Goal: Task Accomplishment & Management: Complete application form

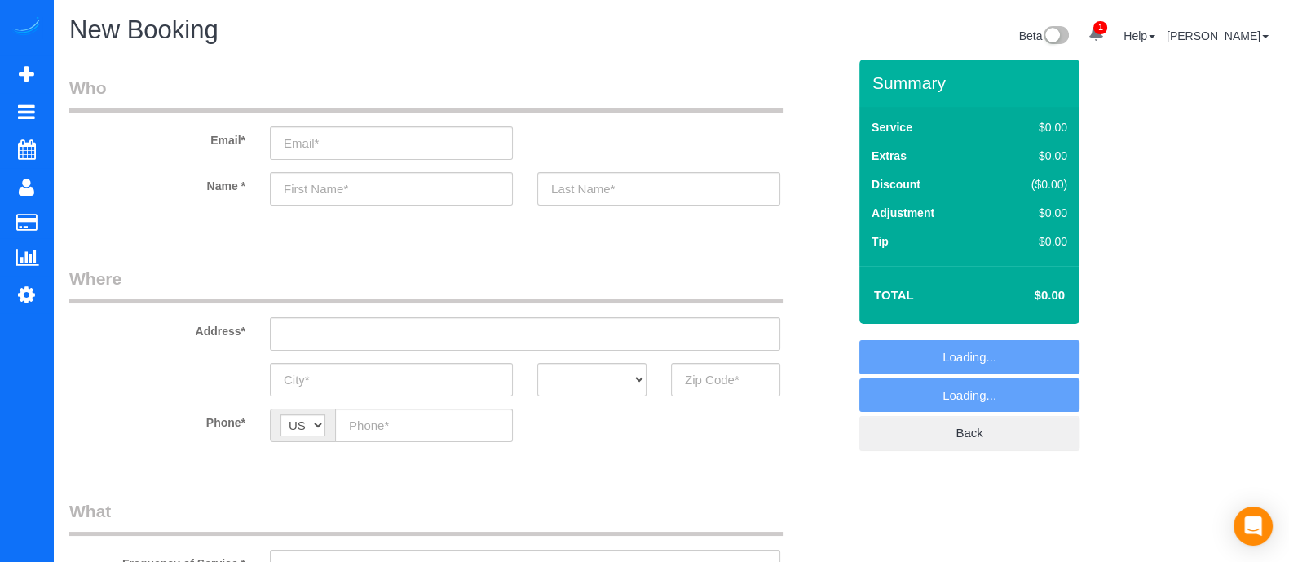
select select "object:6863"
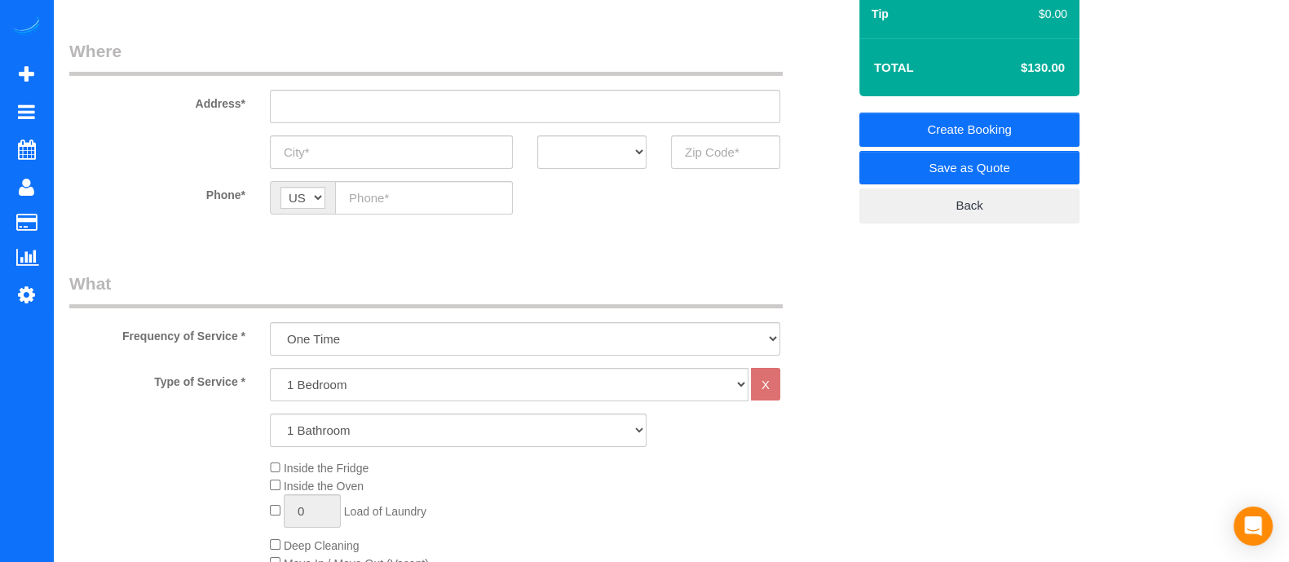
scroll to position [253, 0]
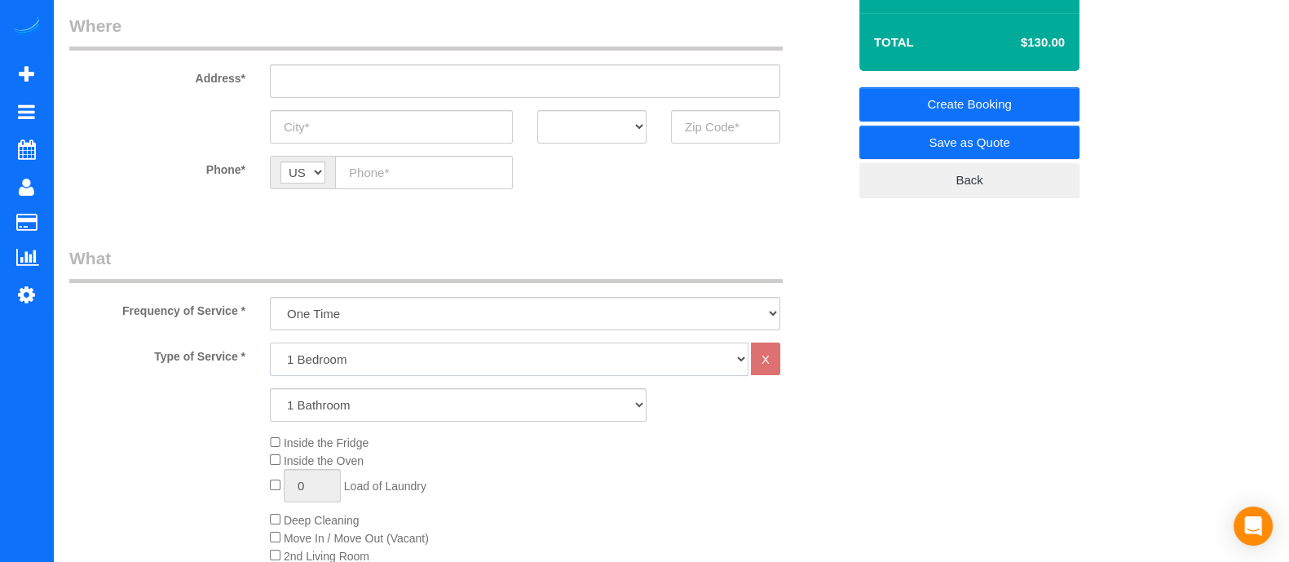
click at [484, 353] on select "1 Bedroom 2 Bedrooms 3 Bedrooms 4 Bedrooms 5 Bedrooms 6 Bedrooms" at bounding box center [509, 358] width 479 height 33
select select "2"
click at [270, 342] on select "1 Bedroom 2 Bedrooms 3 Bedrooms 4 Bedrooms 5 Bedrooms 6 Bedrooms" at bounding box center [509, 358] width 479 height 33
drag, startPoint x: 455, startPoint y: 373, endPoint x: 424, endPoint y: 406, distance: 45.6
click at [424, 406] on select "1 Bathroom 2 Bathrooms 3 Bathrooms 4 Bathrooms 5 Bathrooms 6 Bathrooms" at bounding box center [458, 404] width 377 height 33
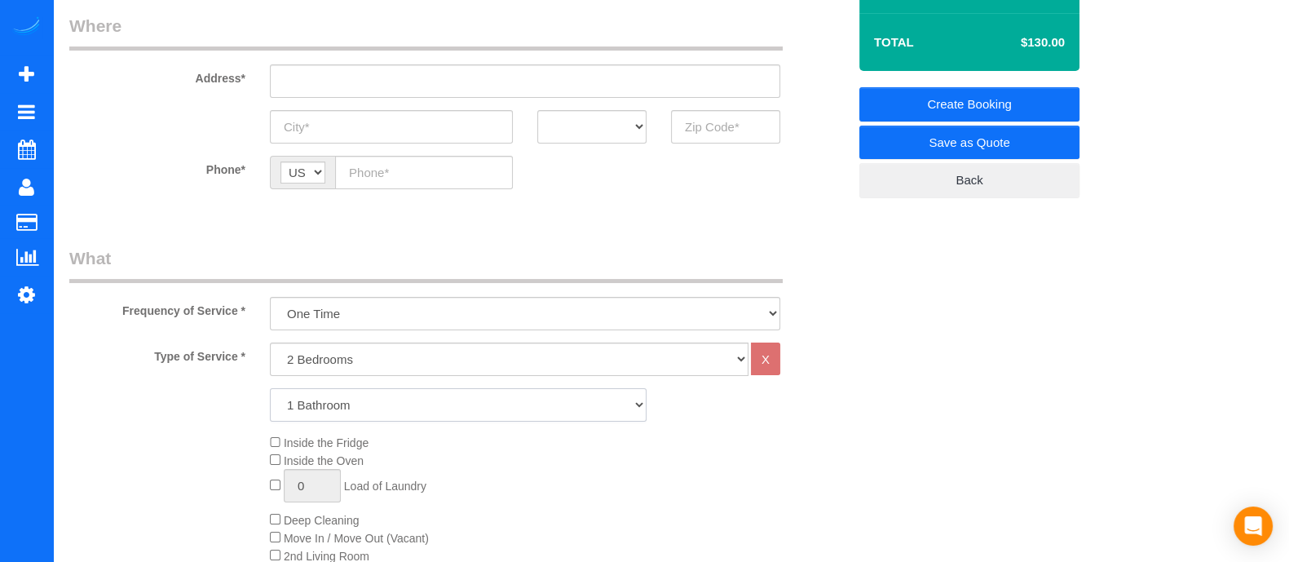
select select "2"
click at [270, 388] on select "1 Bathroom 2 Bathrooms 3 Bathrooms 4 Bathrooms 5 Bathrooms 6 Bathrooms" at bounding box center [458, 404] width 377 height 33
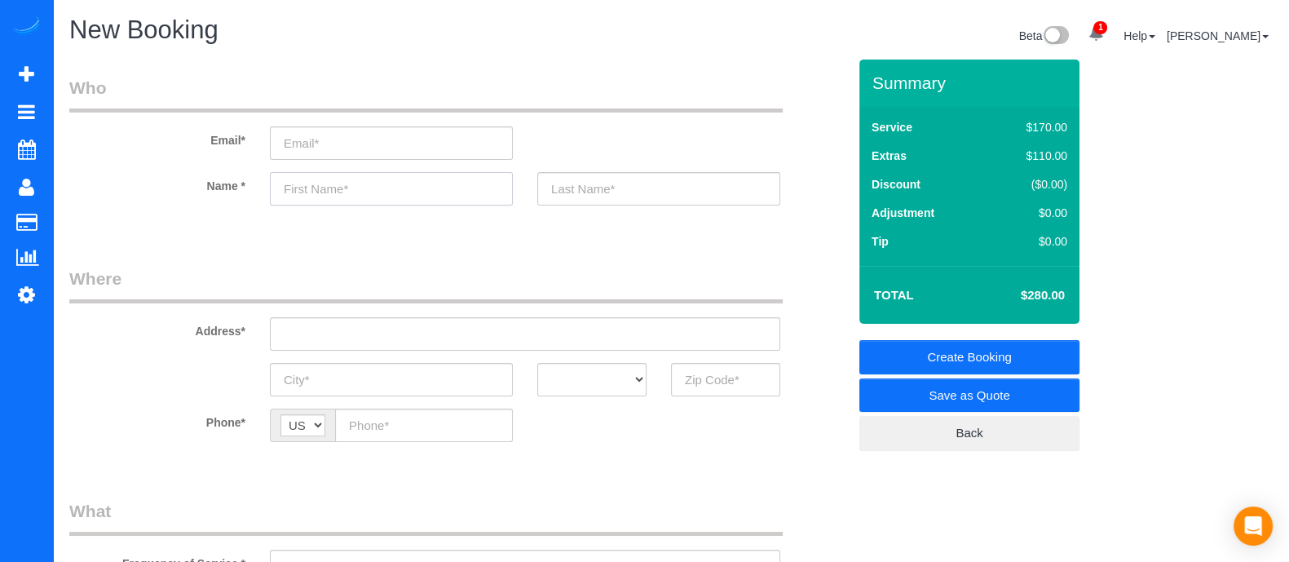
click at [398, 181] on input "text" at bounding box center [391, 188] width 243 height 33
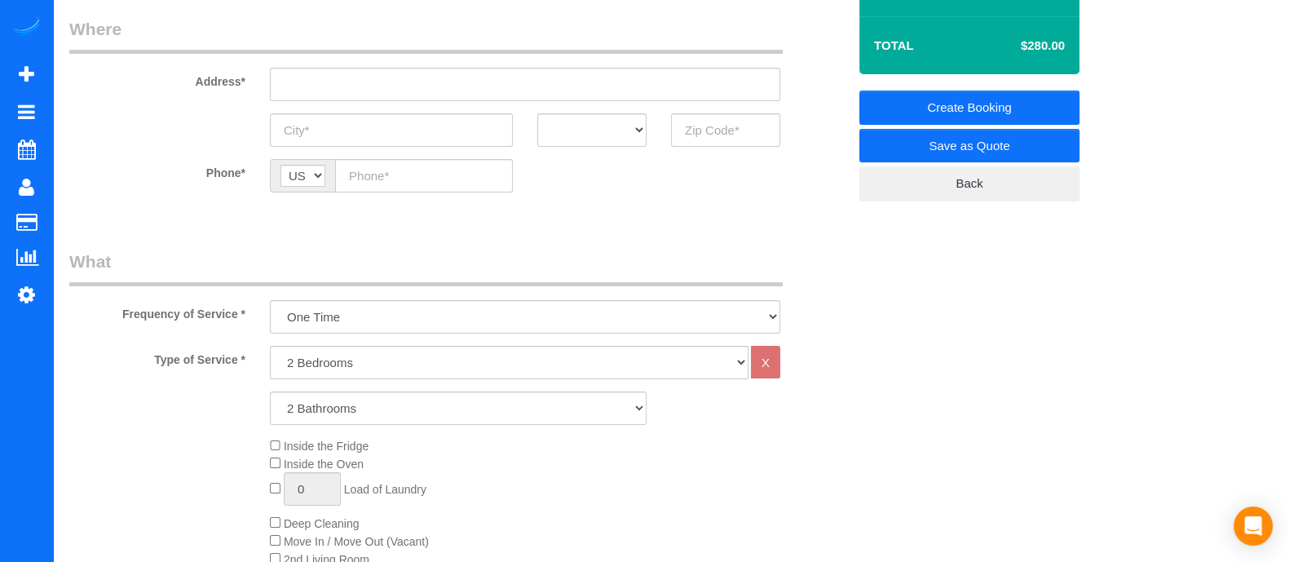
scroll to position [408, 0]
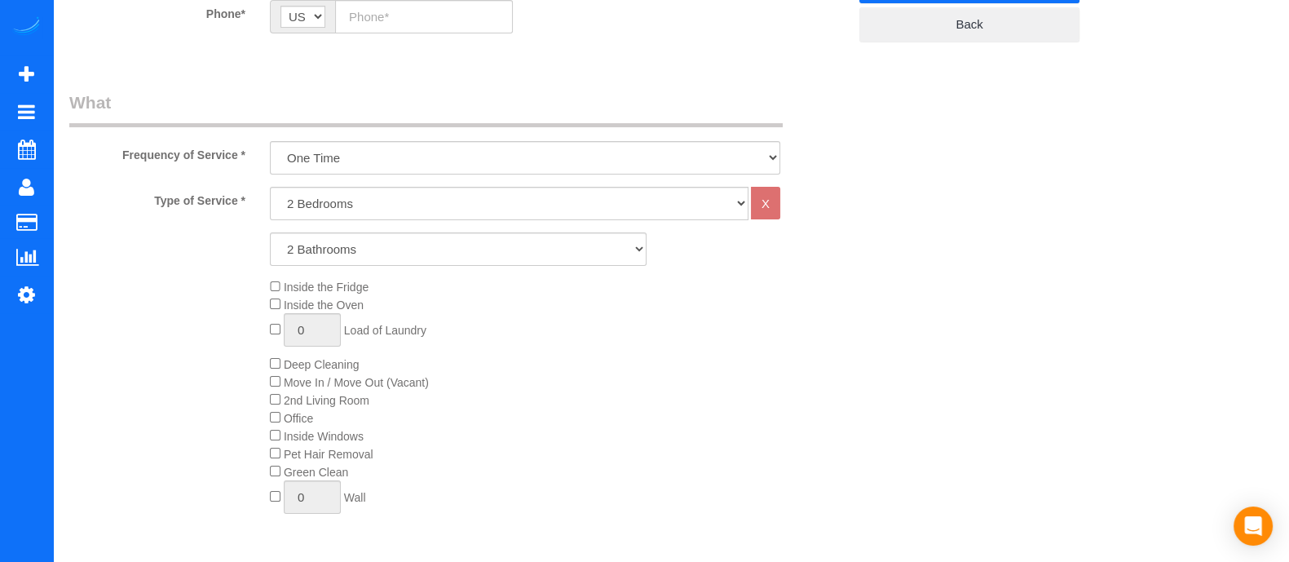
type input "[PERSON_NAME]"
click at [828, 366] on div "Inside the Fridge Inside the Oven 0 Load of Laundry Deep Cleaning Move In / Mov…" at bounding box center [559, 400] width 602 height 245
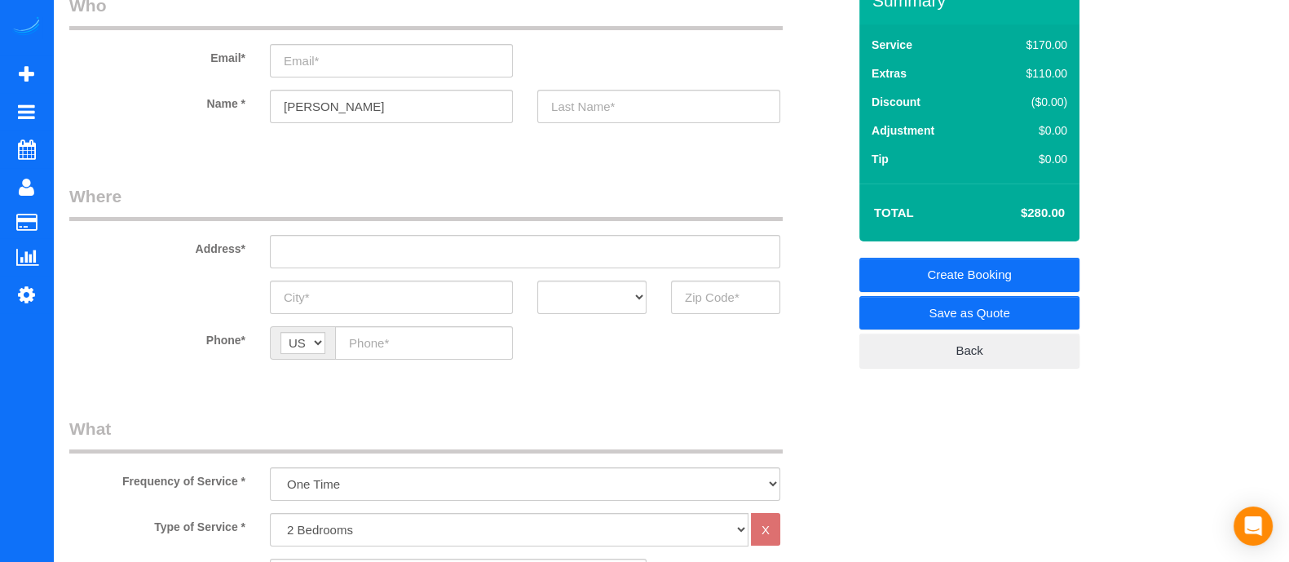
scroll to position [73, 0]
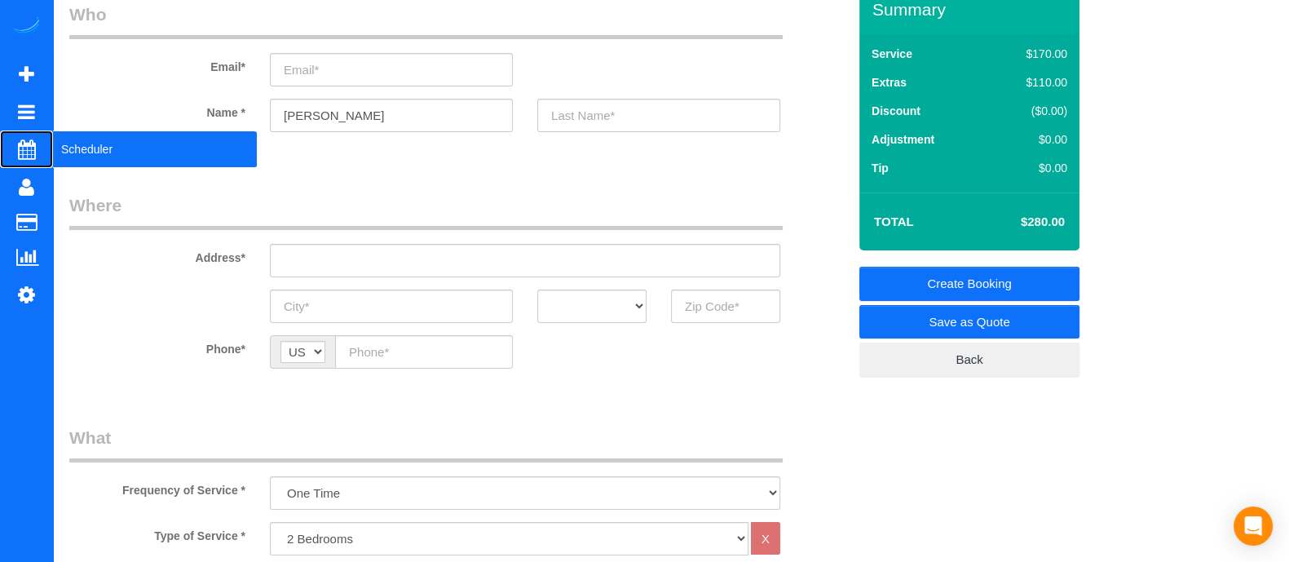
click at [106, 142] on span "Scheduler" at bounding box center [155, 149] width 204 height 38
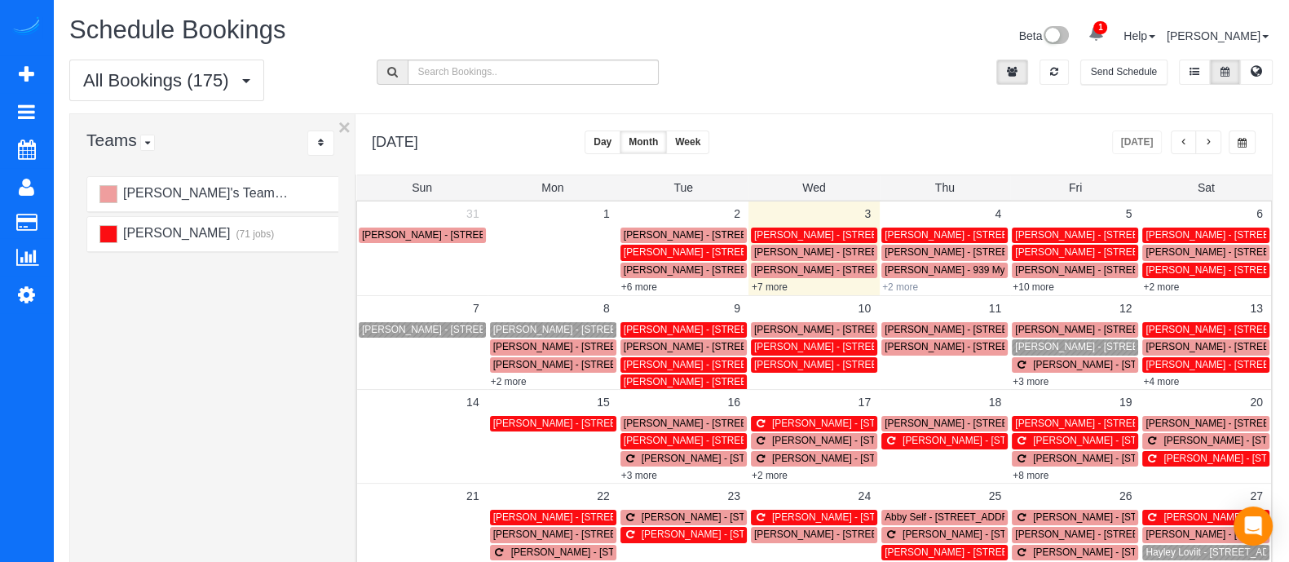
click at [907, 287] on link "+2 more" at bounding box center [900, 286] width 36 height 11
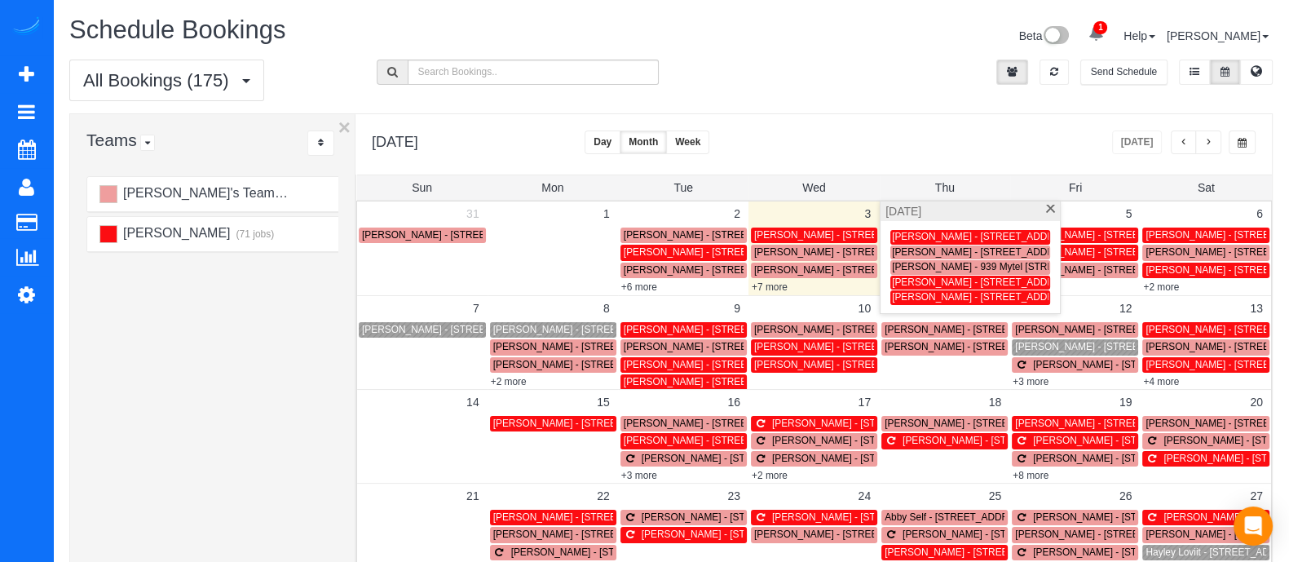
click at [1048, 212] on span at bounding box center [1050, 210] width 12 height 11
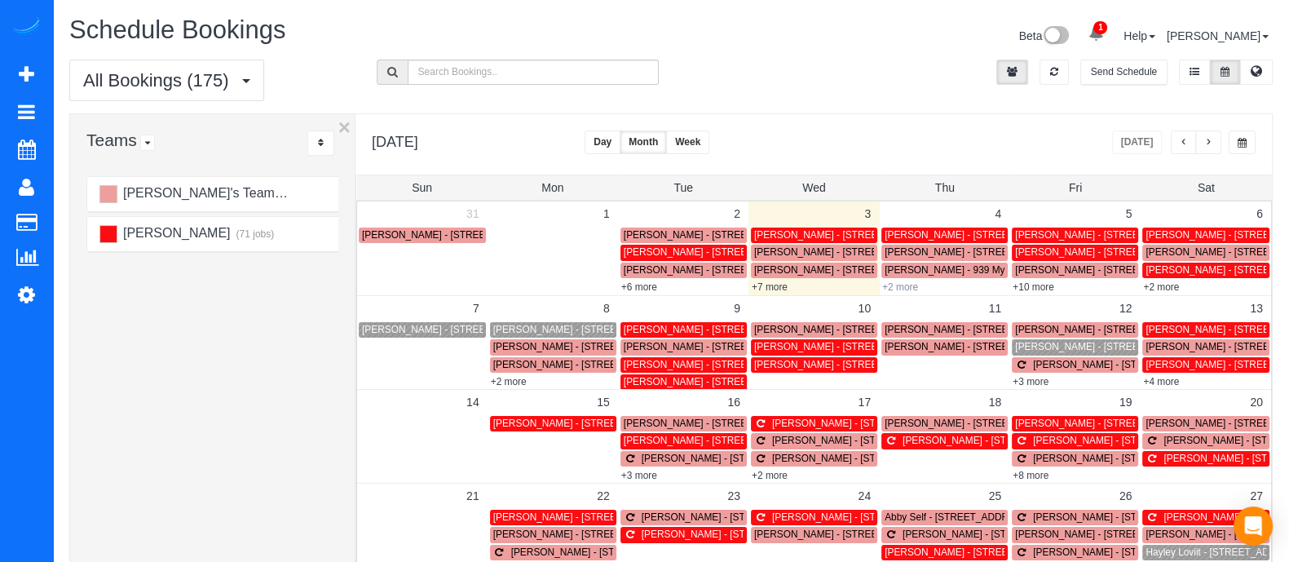
click at [908, 283] on link "+2 more" at bounding box center [900, 286] width 36 height 11
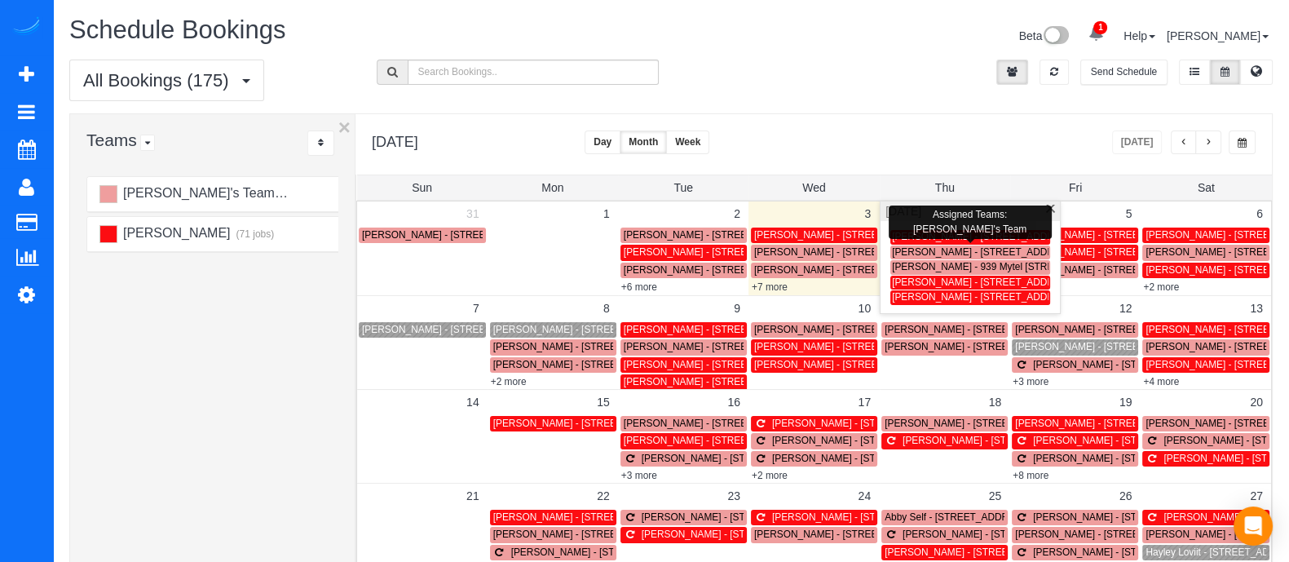
click at [907, 251] on span "[PERSON_NAME] - [STREET_ADDRESS][PERSON_NAME][PERSON_NAME]" at bounding box center [1064, 251] width 344 height 11
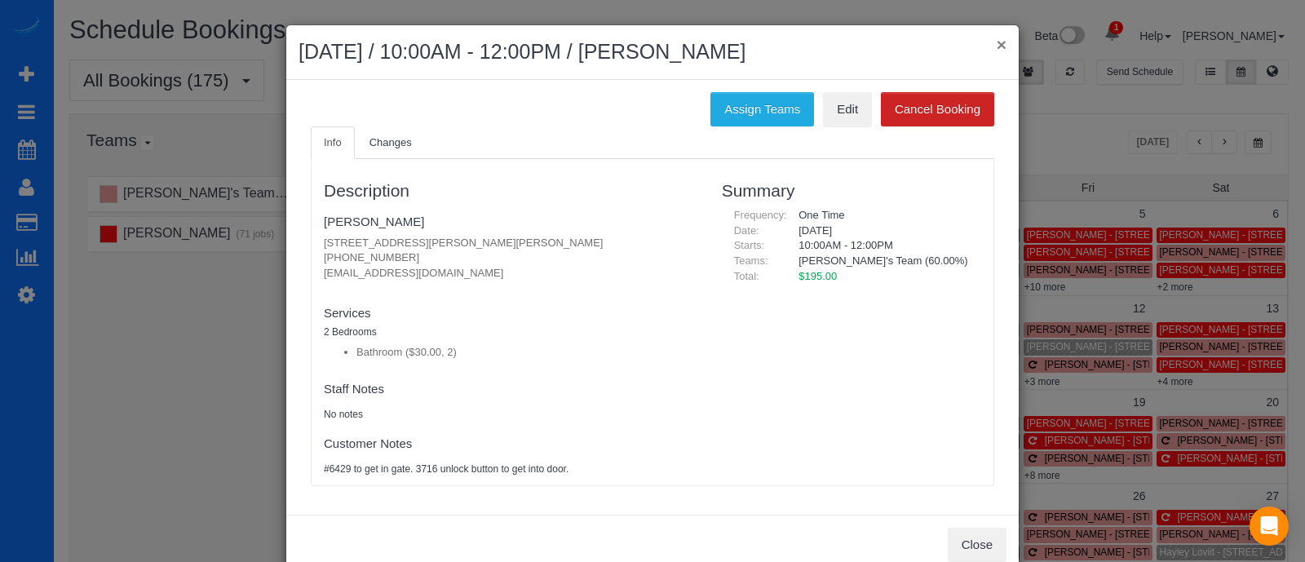
click at [996, 42] on button "×" at bounding box center [1001, 44] width 10 height 17
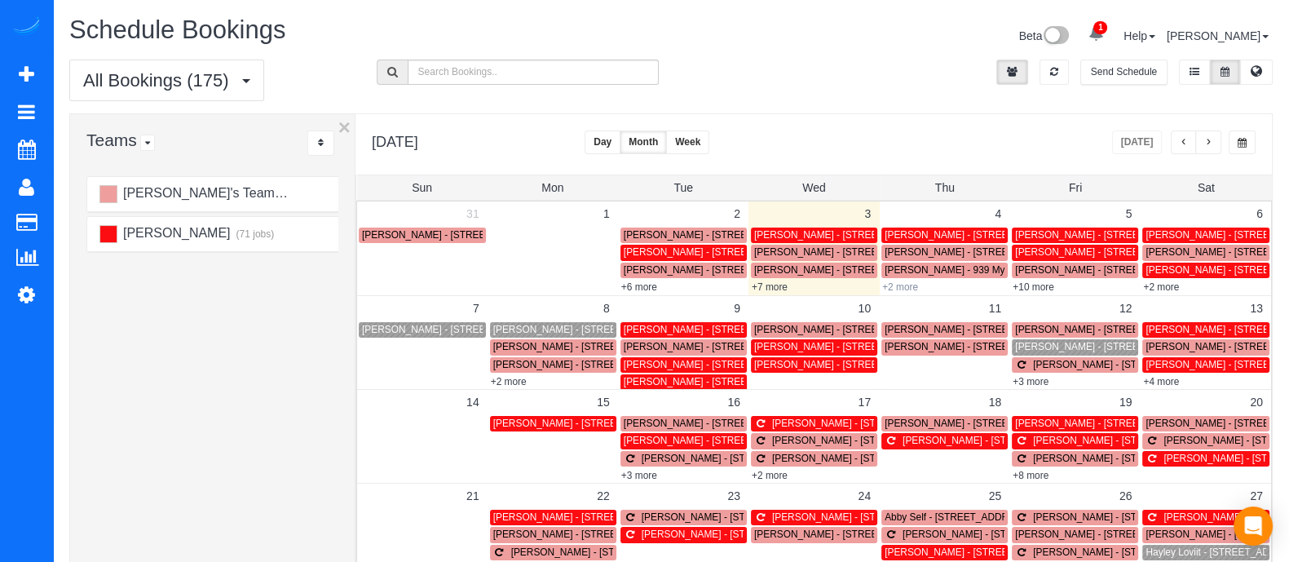
click at [902, 289] on link "+2 more" at bounding box center [900, 286] width 36 height 11
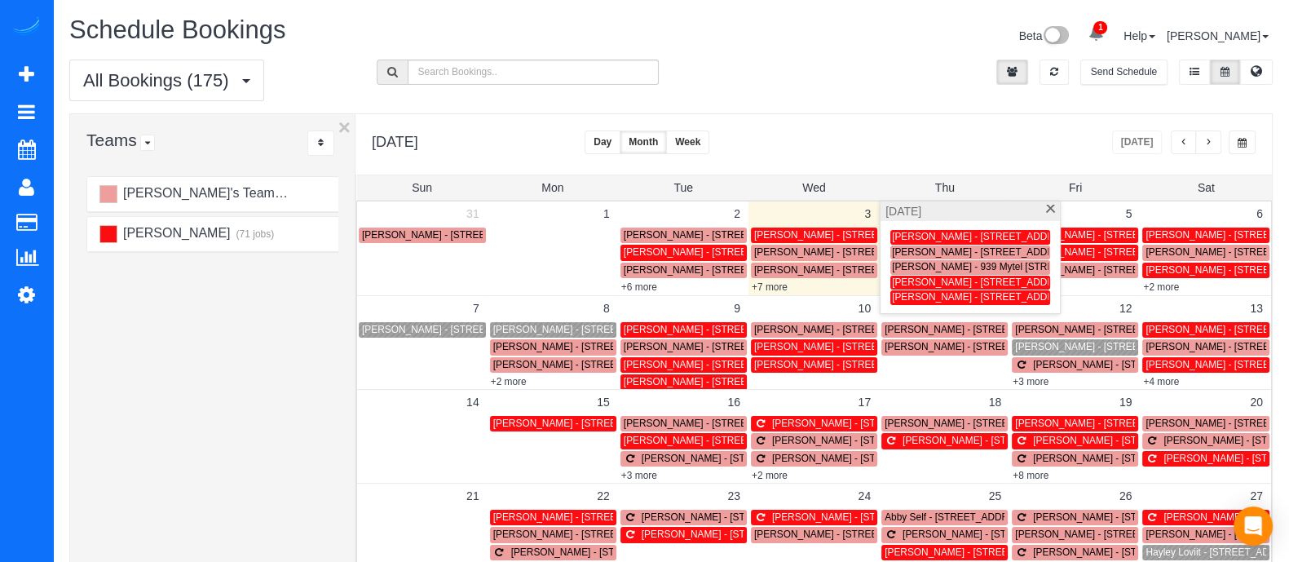
click at [1056, 215] on div "[DATE]" at bounding box center [970, 211] width 179 height 20
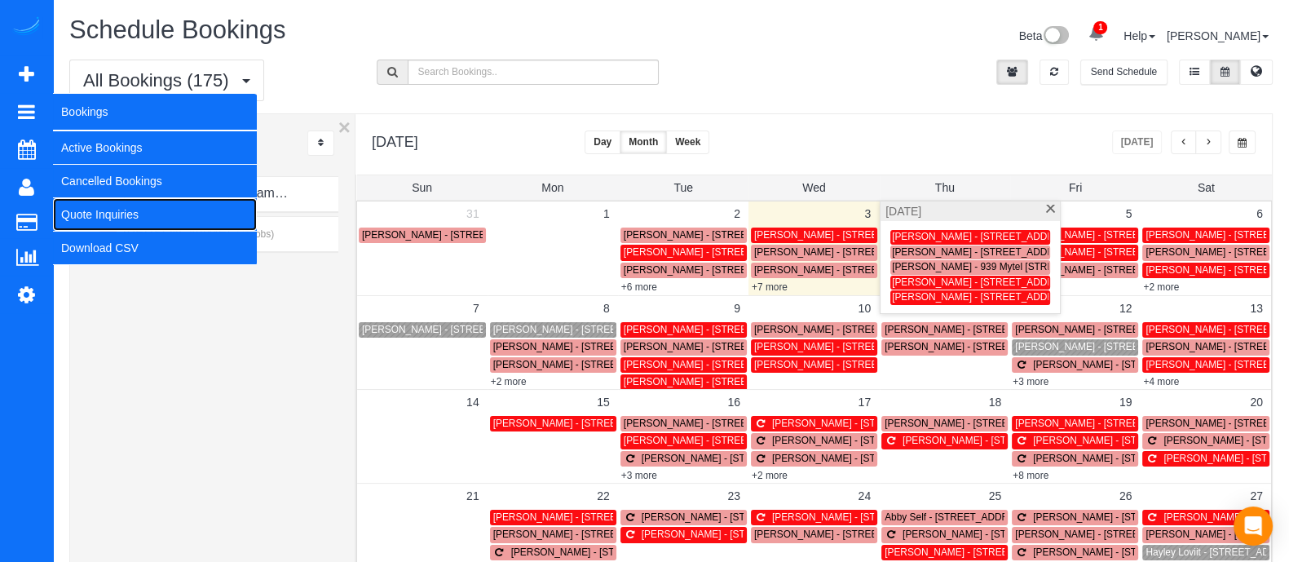
click at [94, 219] on link "Quote Inquiries" at bounding box center [155, 214] width 204 height 33
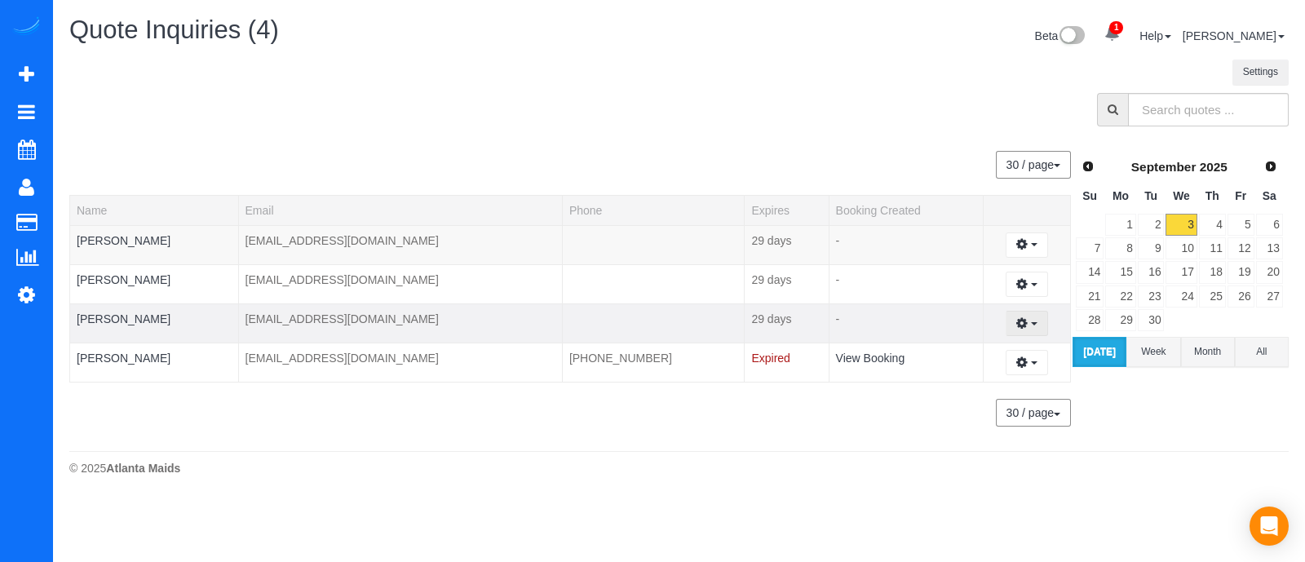
click at [1030, 330] on button "button" at bounding box center [1026, 323] width 42 height 25
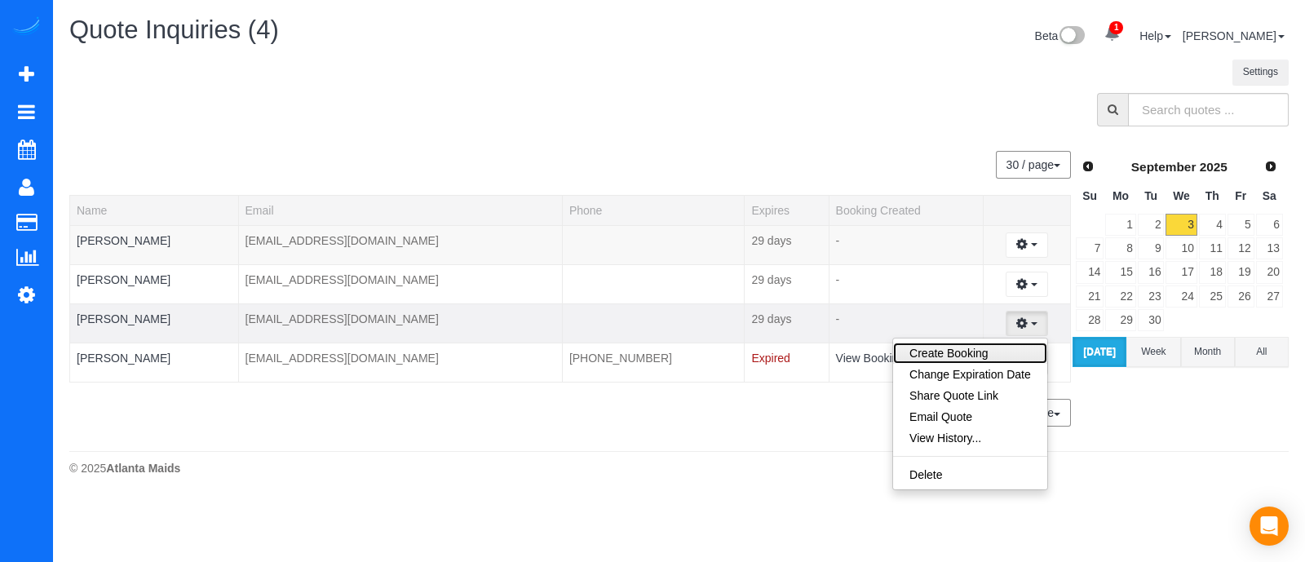
click at [977, 355] on link "Create Booking" at bounding box center [970, 352] width 154 height 21
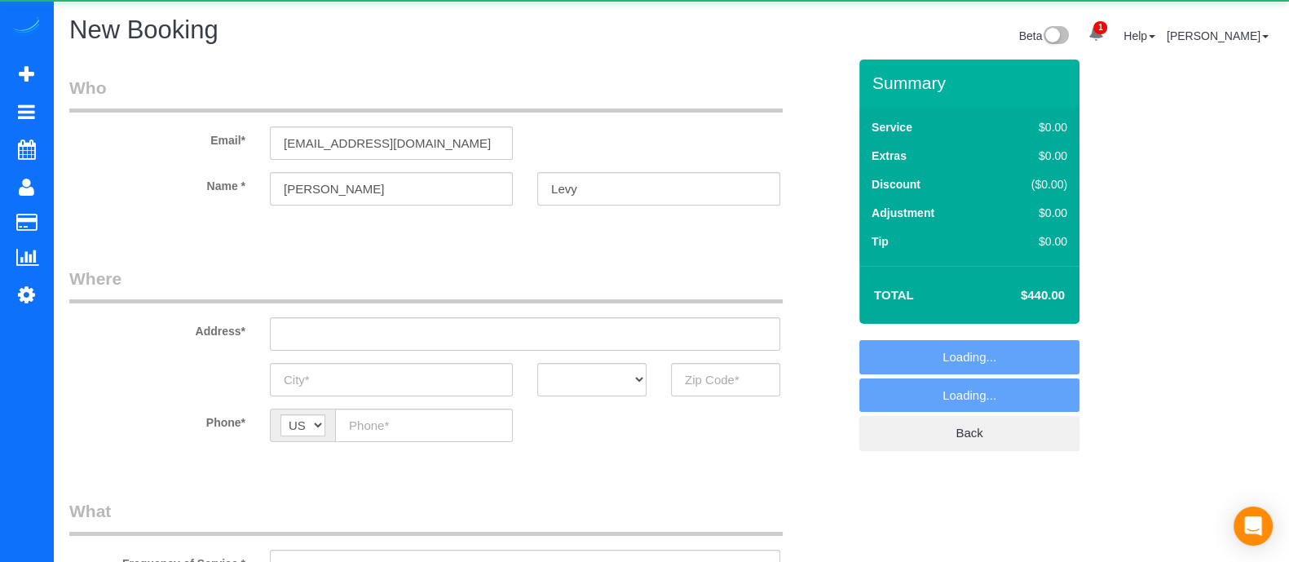
select select "object:7827"
select select "3"
select select "object:7921"
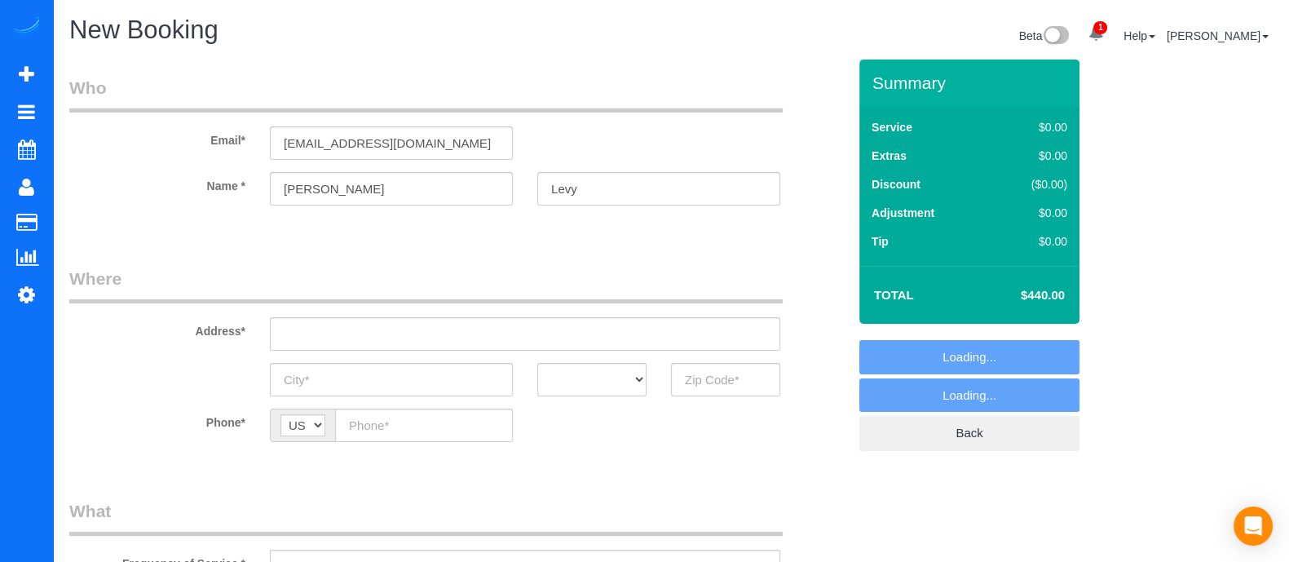
select select "3"
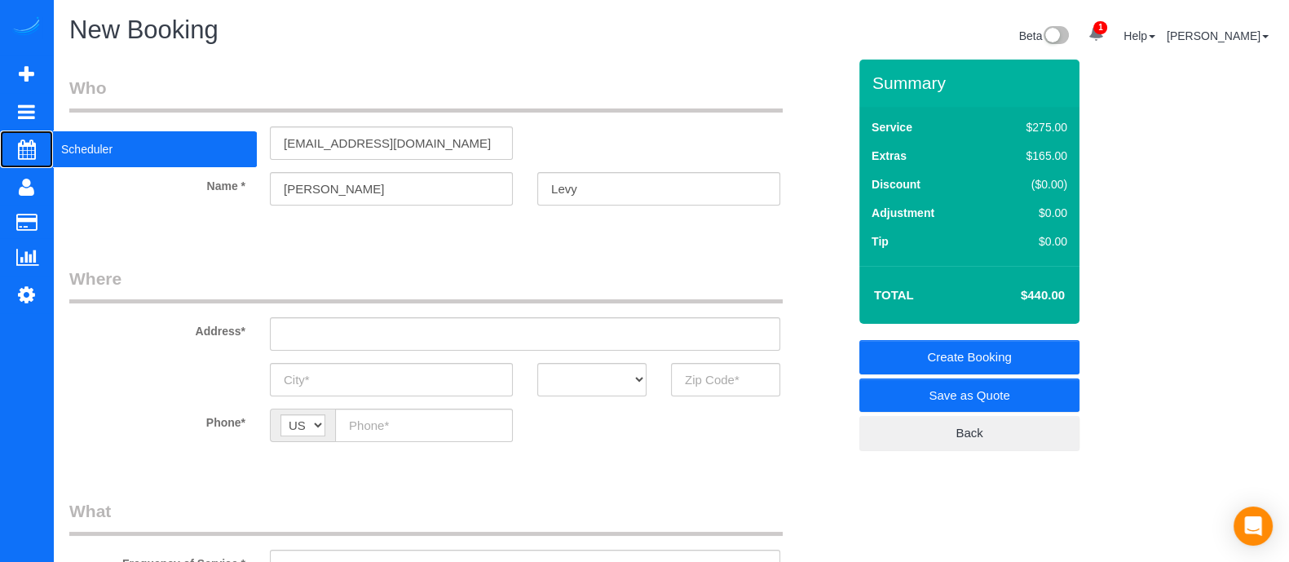
click at [88, 149] on span "Scheduler" at bounding box center [155, 149] width 204 height 38
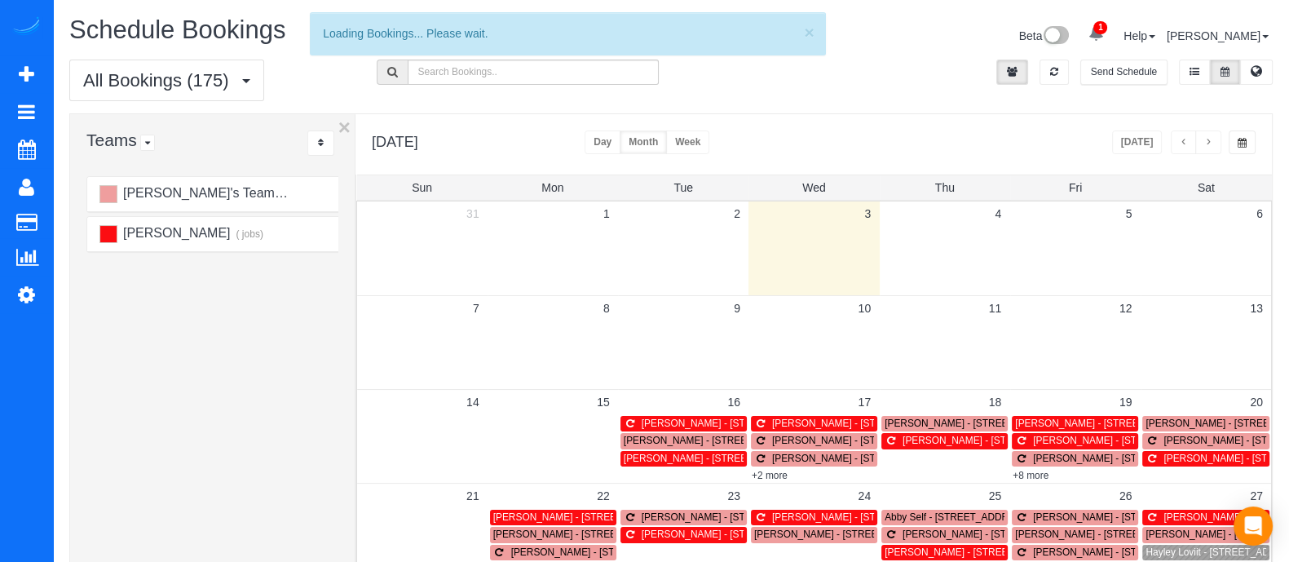
click at [1112, 32] on link "1" at bounding box center [1096, 34] width 32 height 36
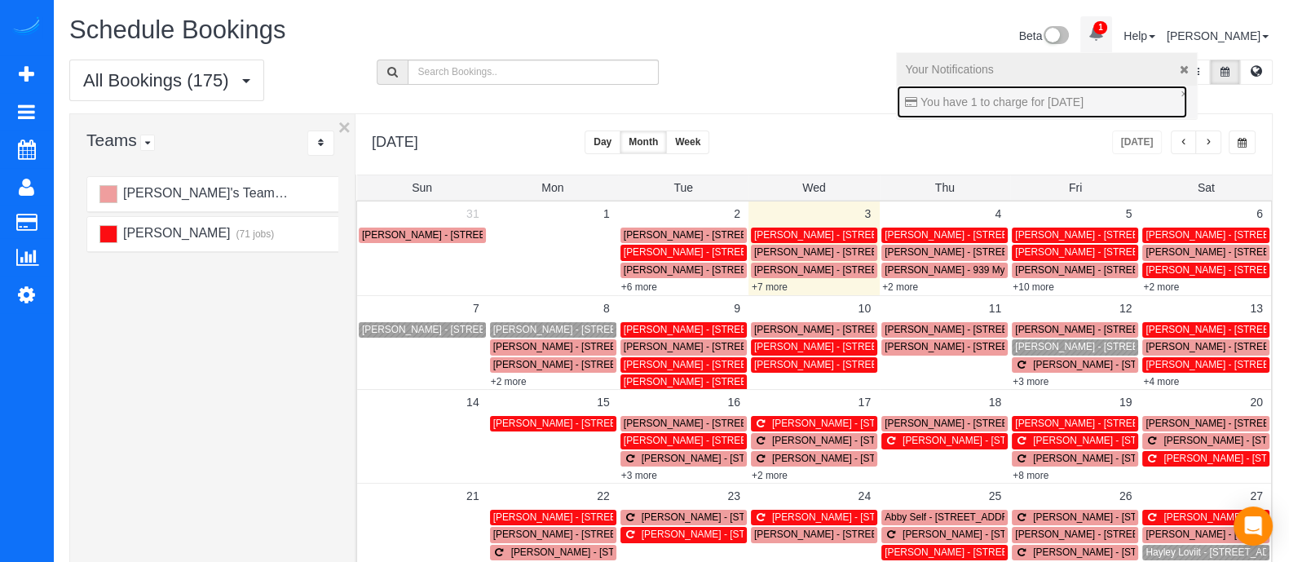
click at [1066, 109] on link "You have 1 to charge for [DATE]" at bounding box center [1042, 102] width 290 height 33
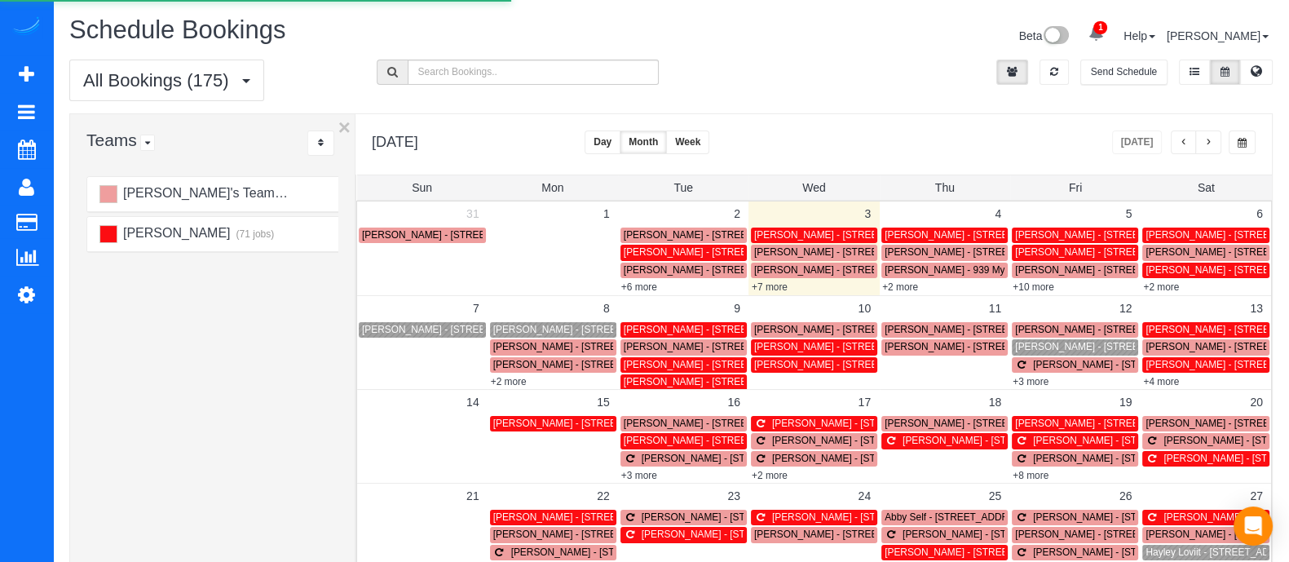
select select
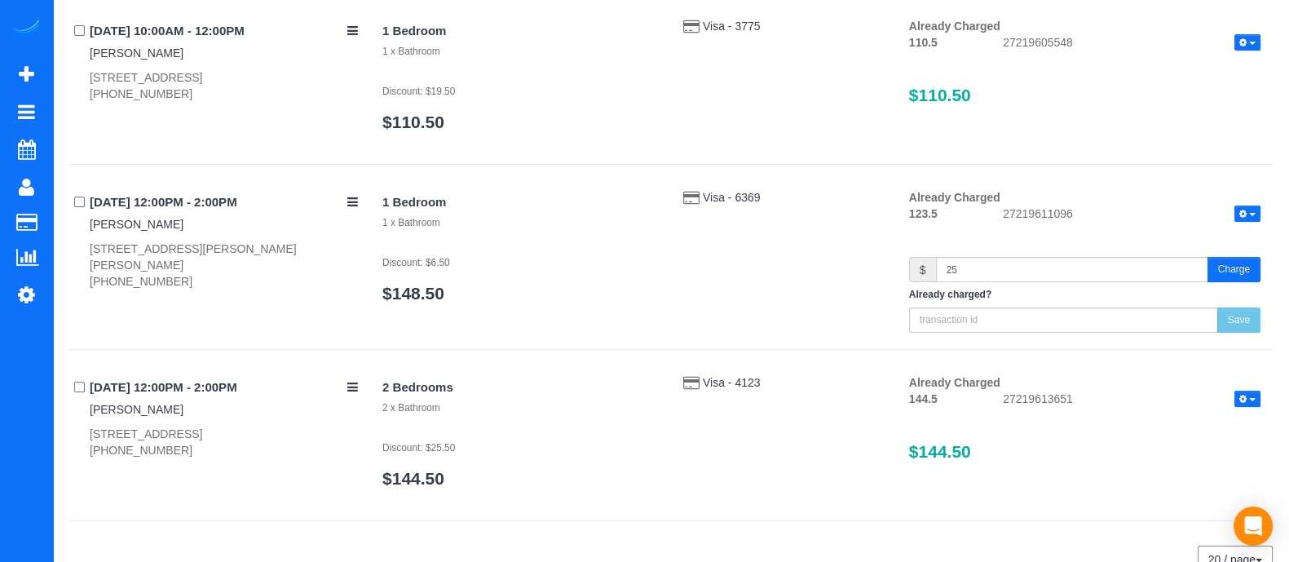
scroll to position [417, 0]
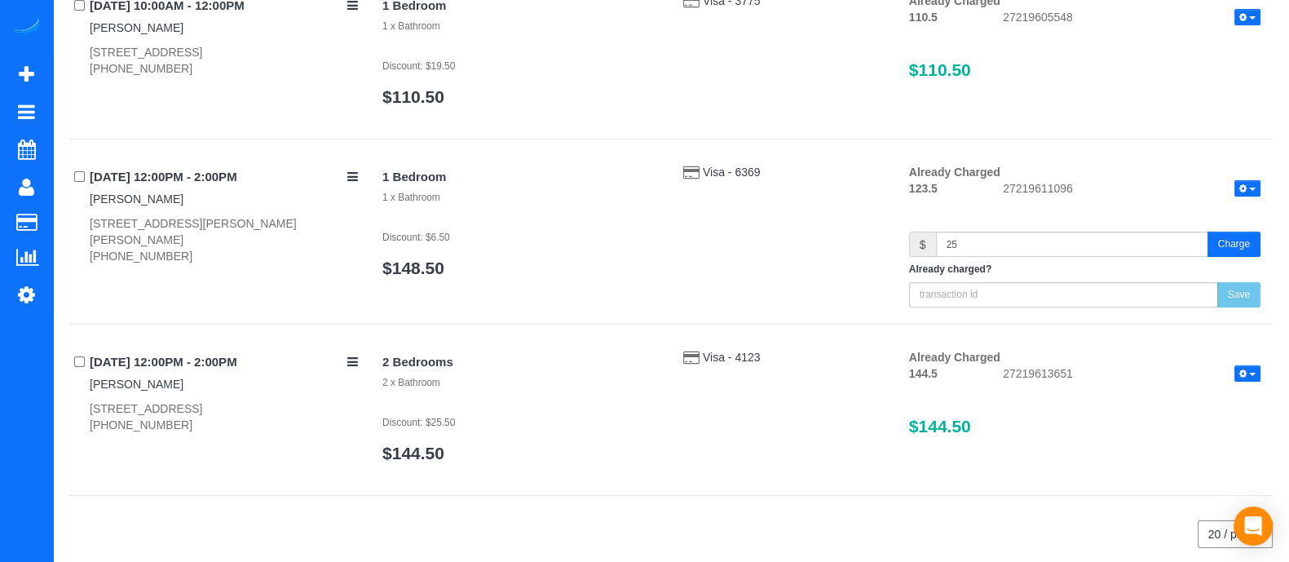
click at [1243, 234] on button "Charge" at bounding box center [1233, 244] width 53 height 25
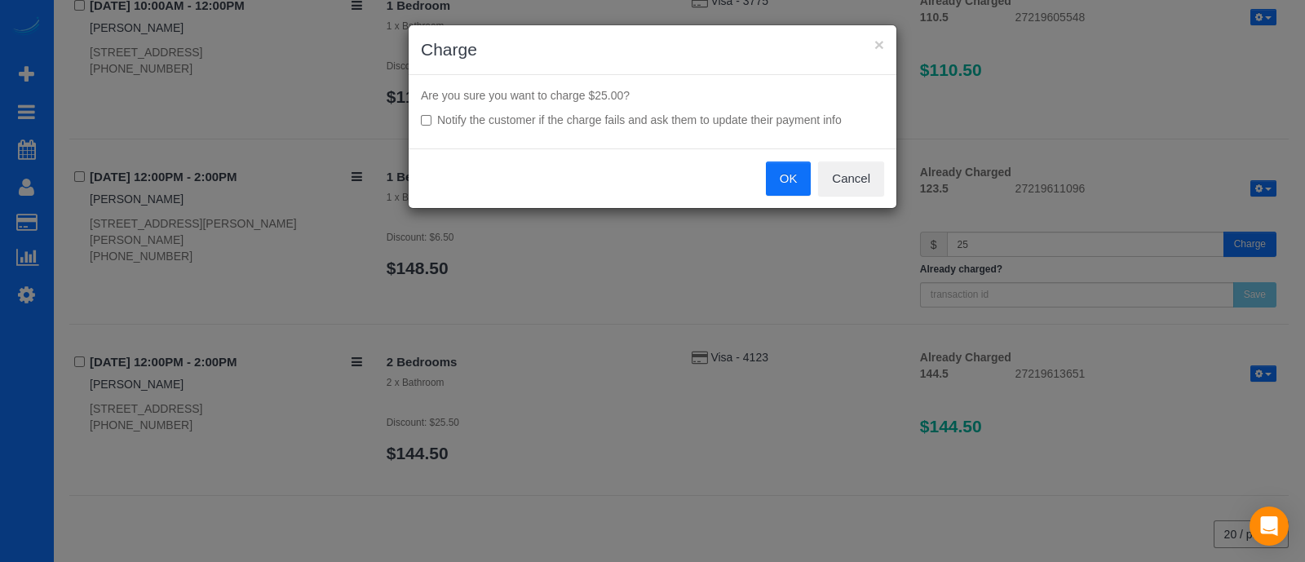
click at [792, 172] on button "OK" at bounding box center [789, 178] width 46 height 34
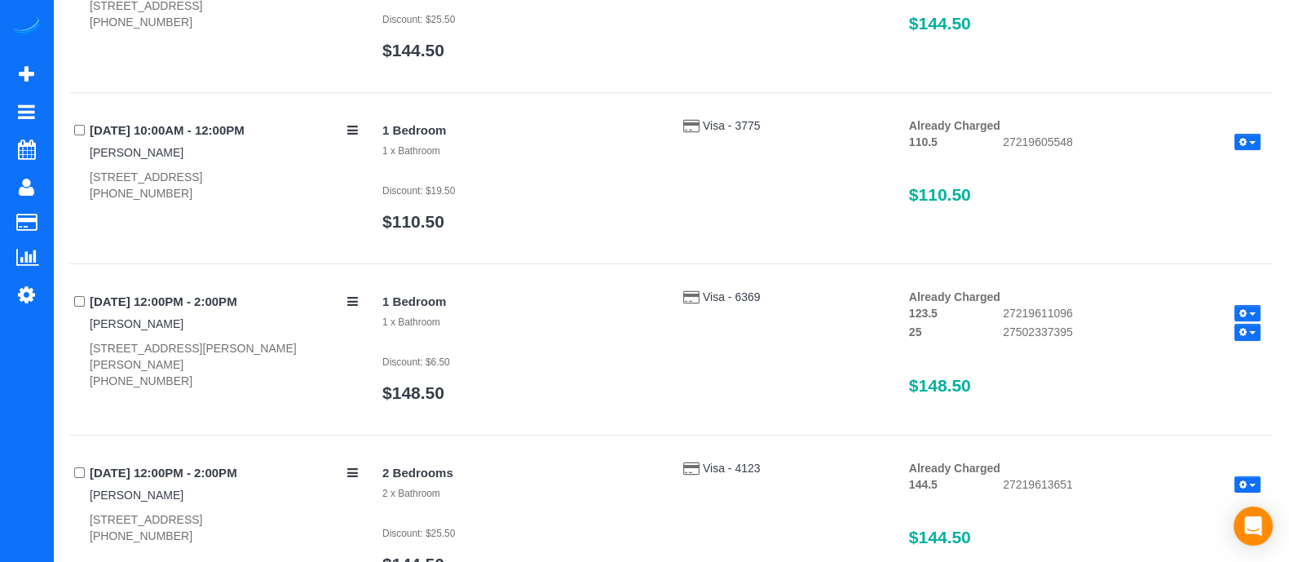
scroll to position [0, 0]
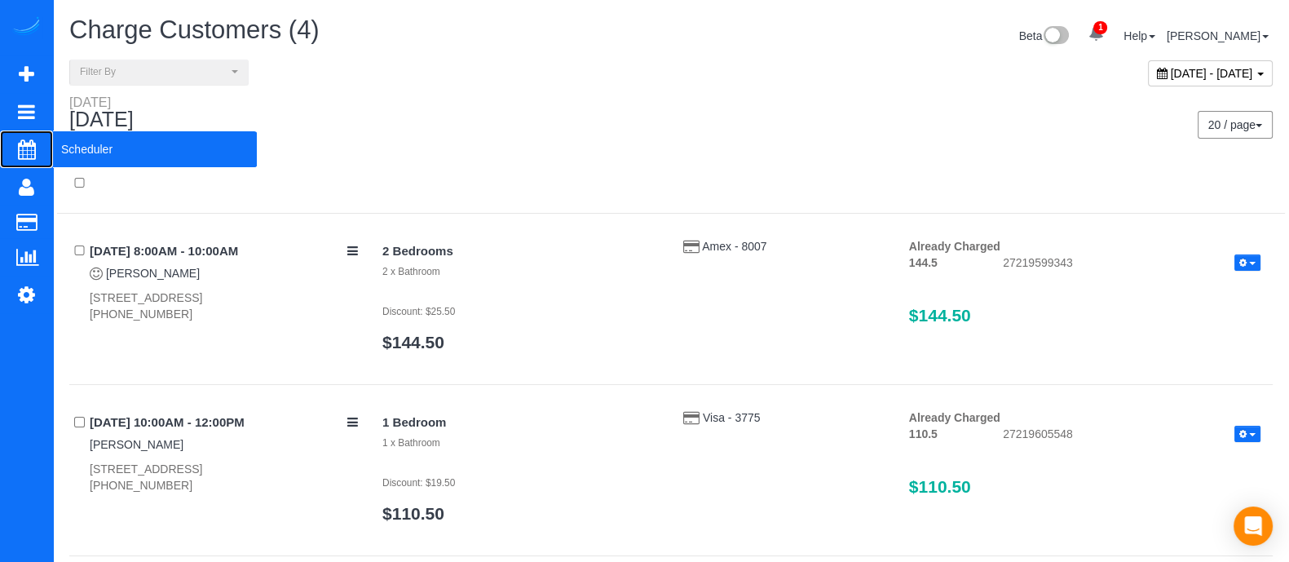
click at [86, 145] on span "Scheduler" at bounding box center [155, 149] width 204 height 38
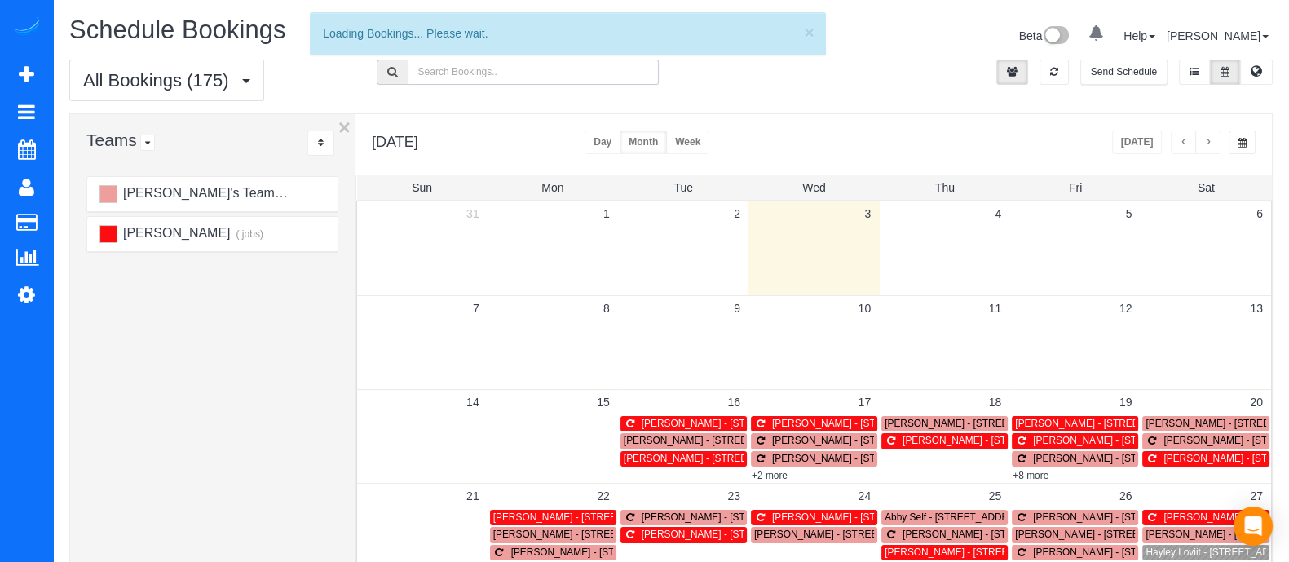
click at [432, 74] on input "text" at bounding box center [534, 72] width 252 height 25
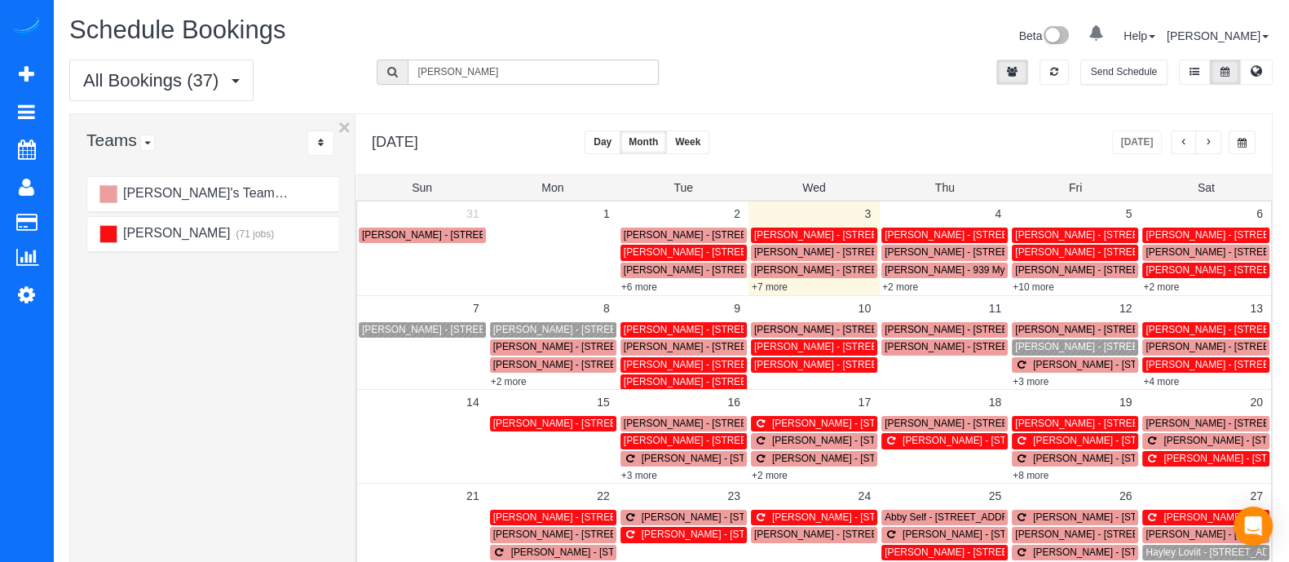
type input "[PERSON_NAME]"
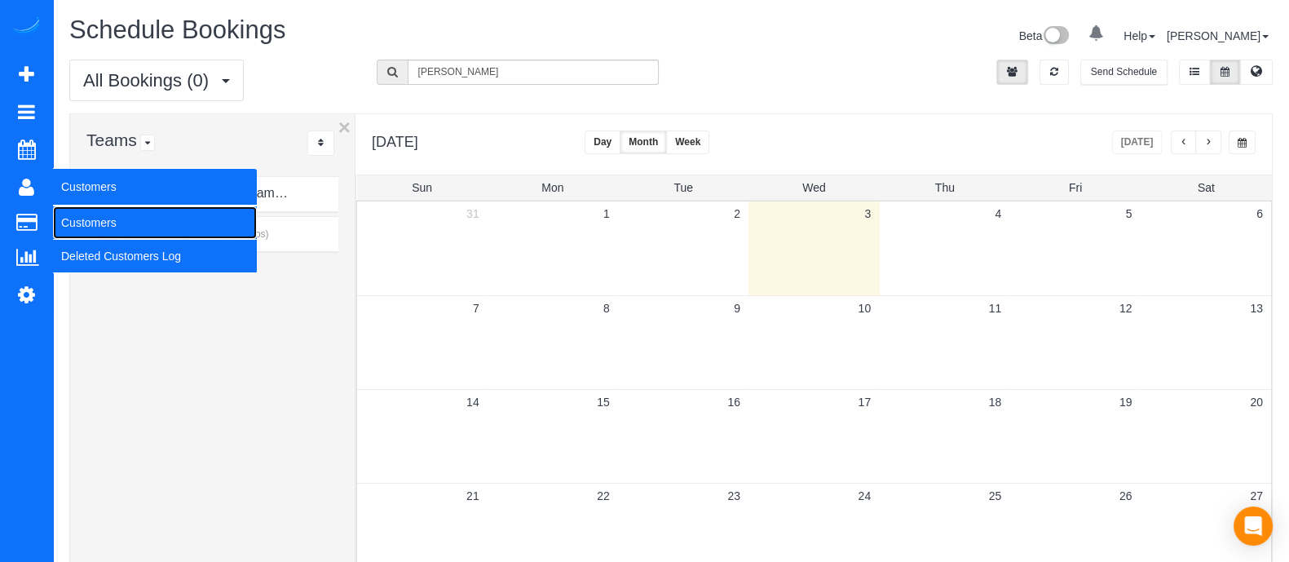
click at [80, 219] on link "Customers" at bounding box center [155, 222] width 204 height 33
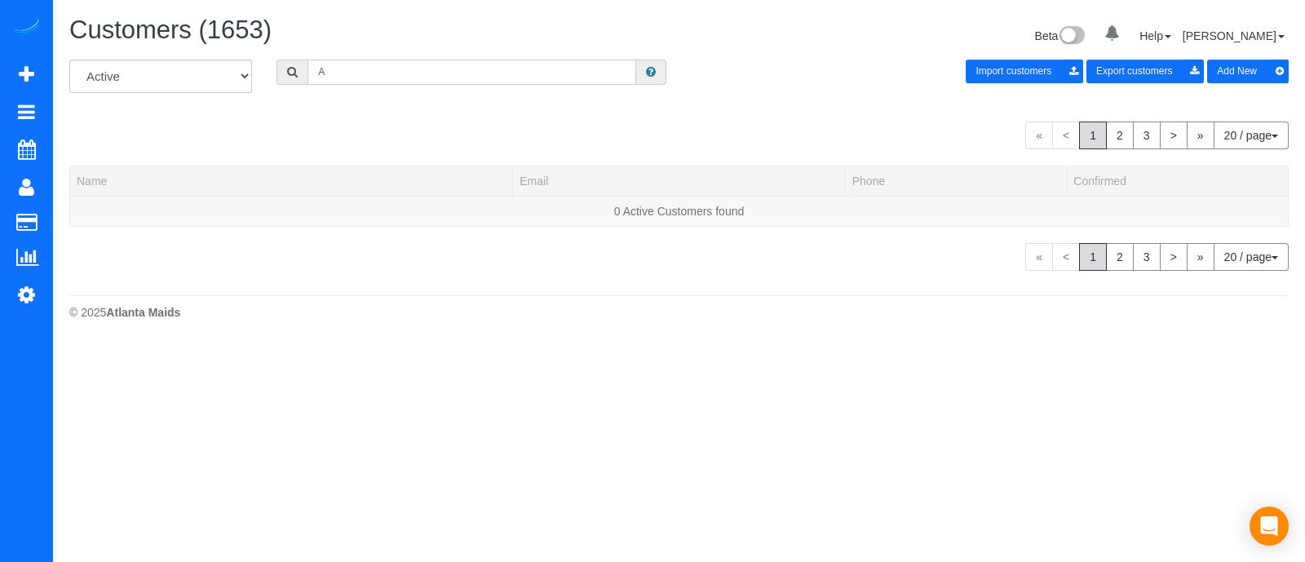
click at [352, 70] on input "A" at bounding box center [471, 72] width 329 height 25
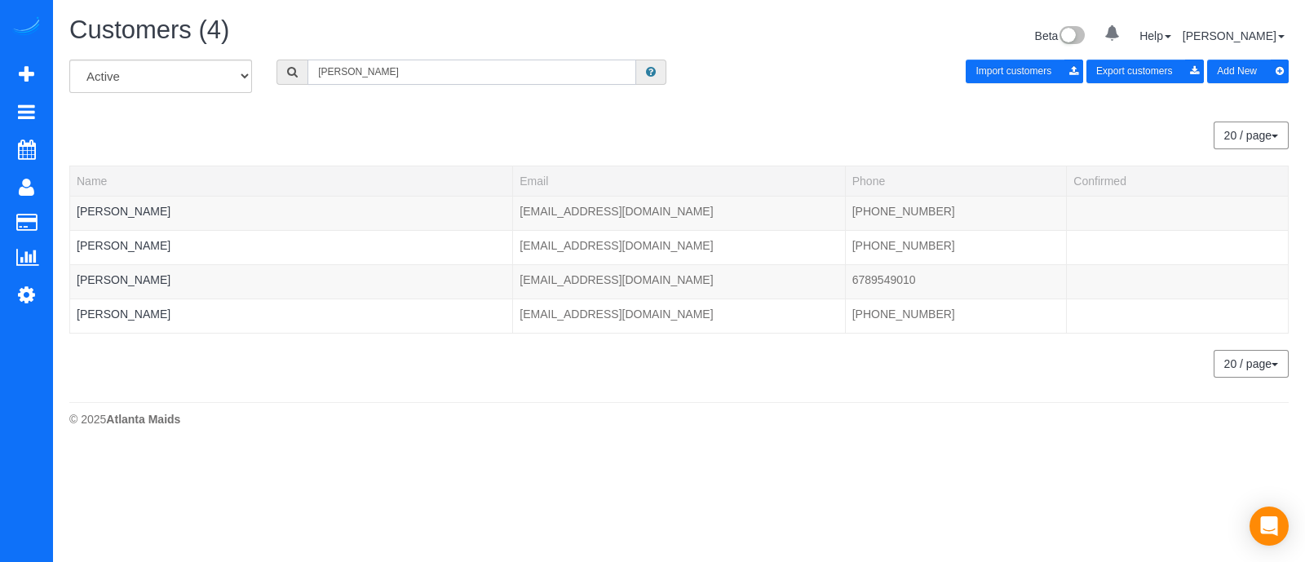
drag, startPoint x: 441, startPoint y: 68, endPoint x: 135, endPoint y: 168, distance: 322.3
click at [135, 168] on div "All Active Archived [PERSON_NAME] Import customers Export customers Add New 20 …" at bounding box center [678, 219] width 1219 height 318
paste input "[PHONE_NUMBER]"
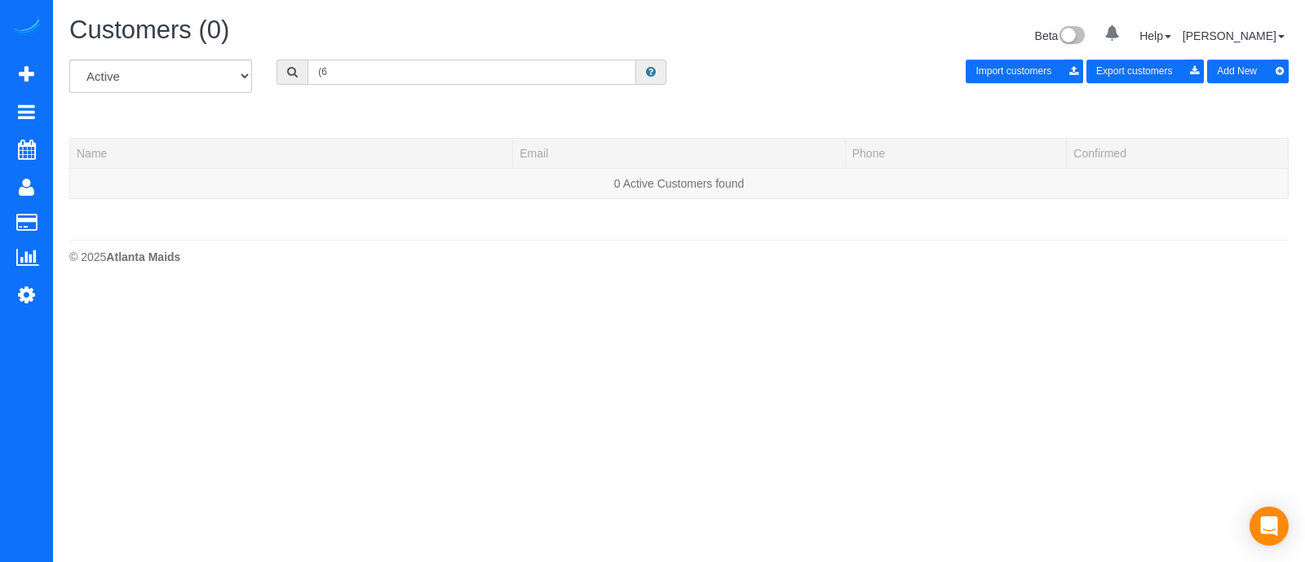
type input "("
click at [476, 69] on input "text" at bounding box center [471, 72] width 329 height 25
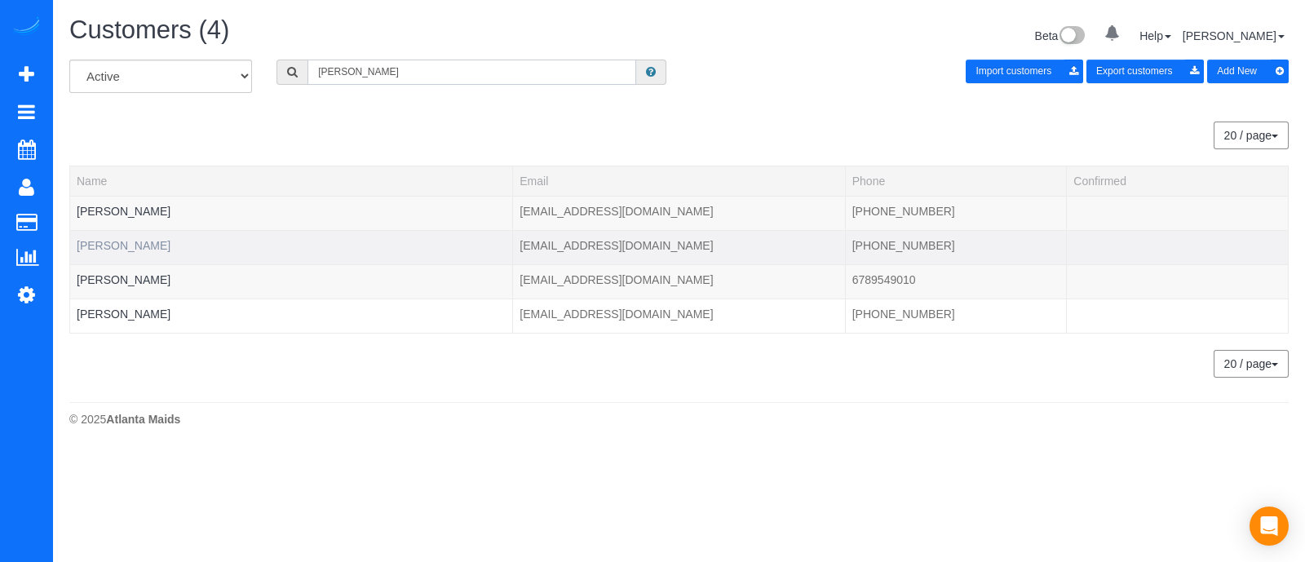
type input "[PERSON_NAME]"
click at [126, 242] on link "[PERSON_NAME]" at bounding box center [124, 245] width 94 height 13
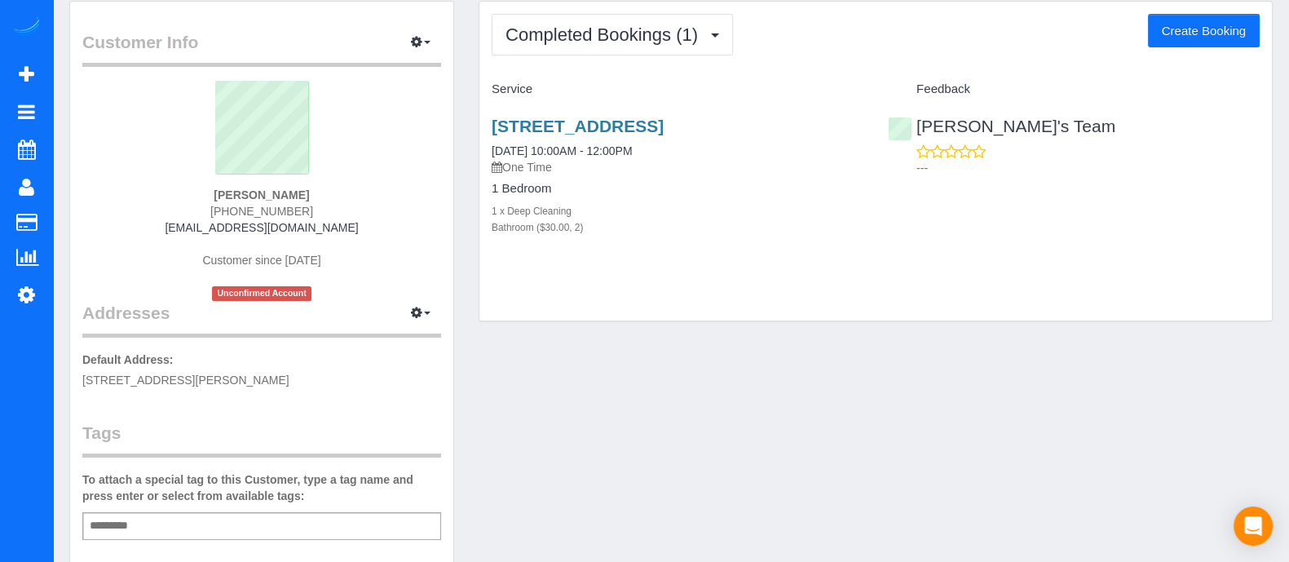
scroll to position [60, 0]
click at [620, 124] on link "[STREET_ADDRESS]" at bounding box center [578, 125] width 172 height 19
click at [1212, 29] on button "Create Booking" at bounding box center [1204, 30] width 112 height 34
select select "GA"
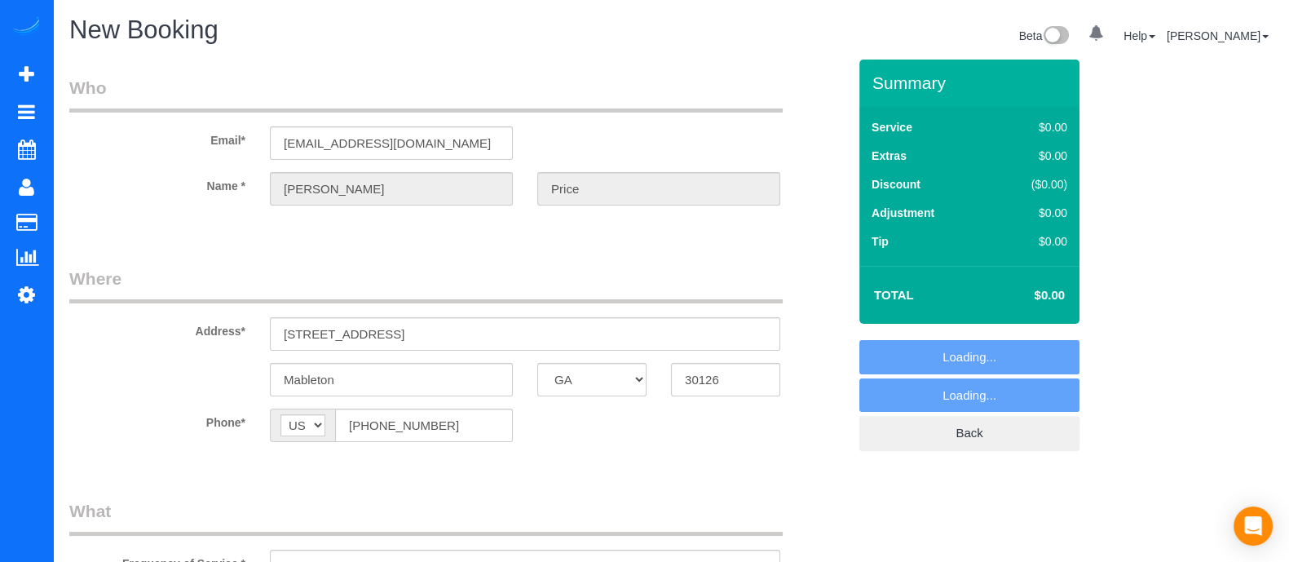
select select "object:9416"
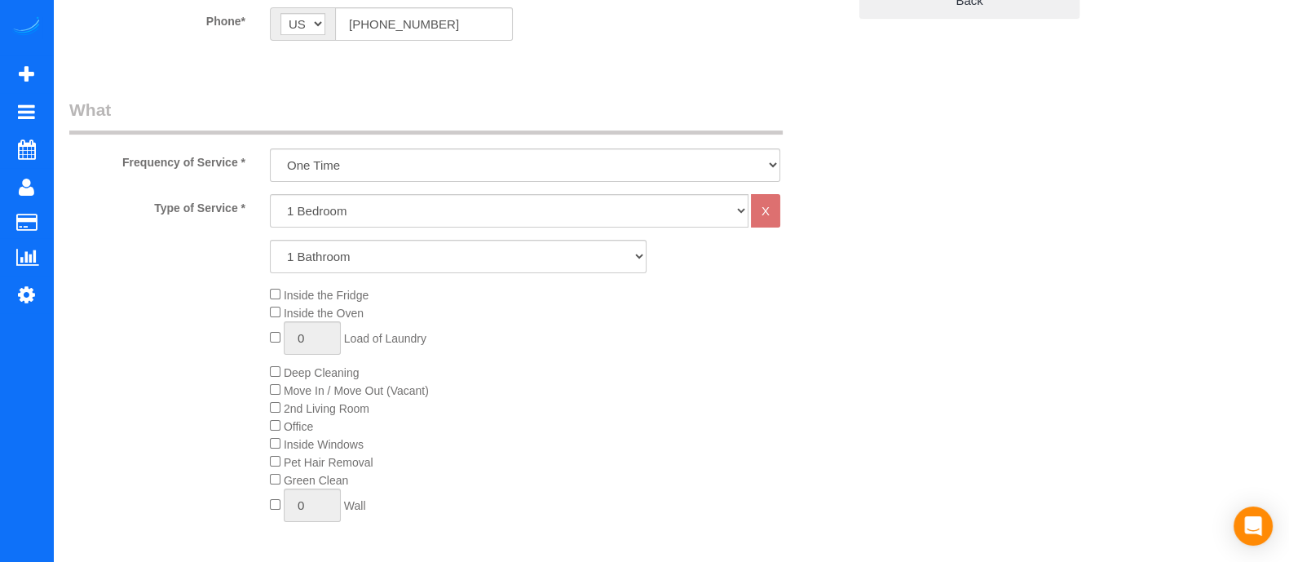
scroll to position [424, 0]
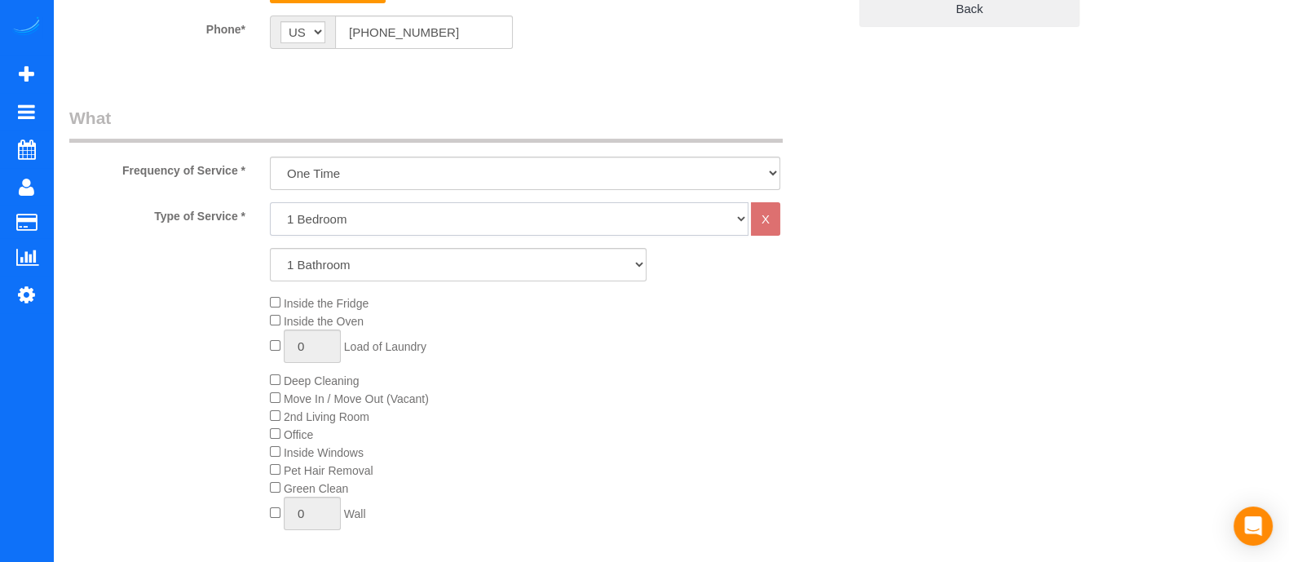
click at [395, 232] on select "1 Bedroom 2 Bedrooms 3 Bedrooms 4 Bedrooms 5 Bedrooms 6 Bedrooms" at bounding box center [509, 218] width 479 height 33
select select "2"
click at [270, 202] on select "1 Bedroom 2 Bedrooms 3 Bedrooms 4 Bedrooms 5 Bedrooms 6 Bedrooms" at bounding box center [509, 218] width 479 height 33
drag, startPoint x: 380, startPoint y: 261, endPoint x: 353, endPoint y: 323, distance: 67.6
click at [353, 323] on div "Type of Service * 1 Bedroom 2 Bedrooms 3 Bedrooms 4 Bedrooms 5 Bedrooms 6 Bedro…" at bounding box center [458, 386] width 778 height 369
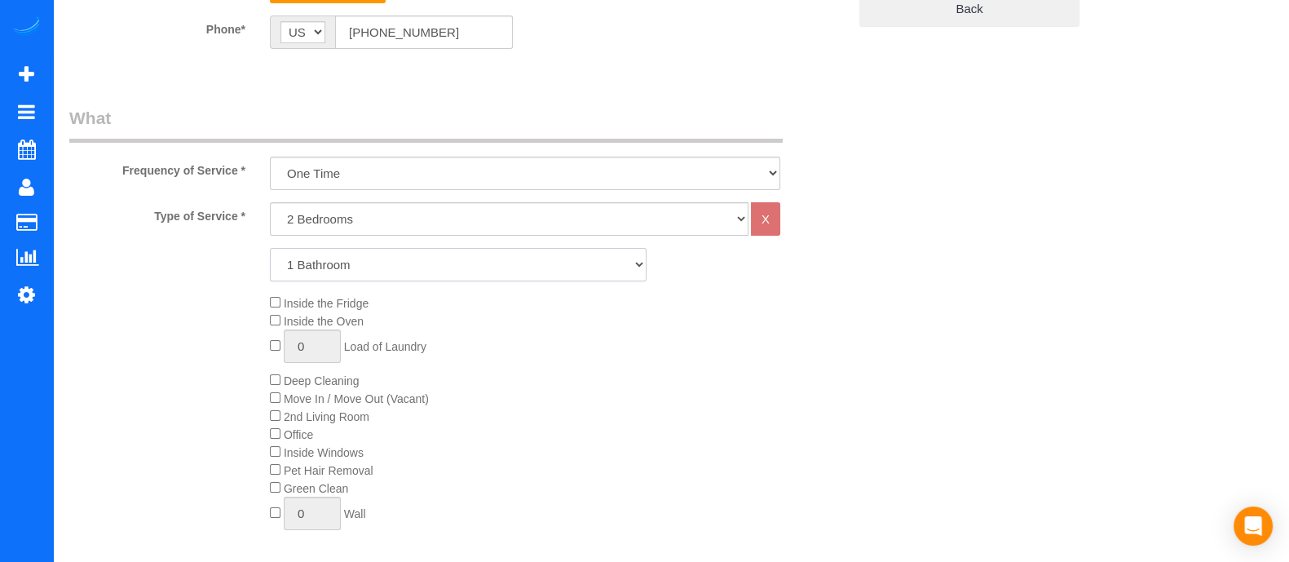
select select "2"
click at [270, 248] on select "1 Bathroom 2 Bathrooms 3 Bathrooms 4 Bathrooms 5 Bathrooms 6 Bathrooms" at bounding box center [458, 264] width 377 height 33
